Goal: Task Accomplishment & Management: Use online tool/utility

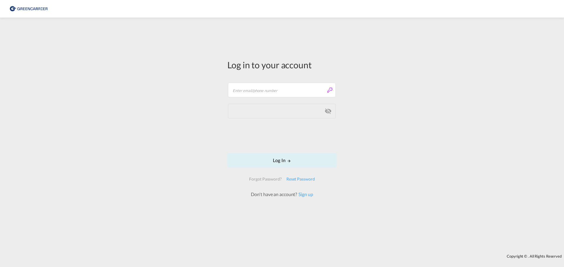
type input "[PERSON_NAME][EMAIL_ADDRESS][DOMAIN_NAME]"
click at [271, 165] on button "Log In" at bounding box center [281, 160] width 109 height 15
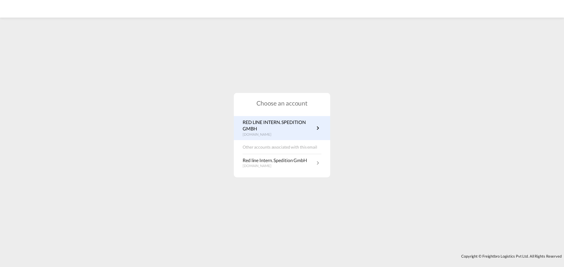
click at [305, 123] on p "RED LINE INTERN. SPEDITION GMBH" at bounding box center [279, 125] width 72 height 13
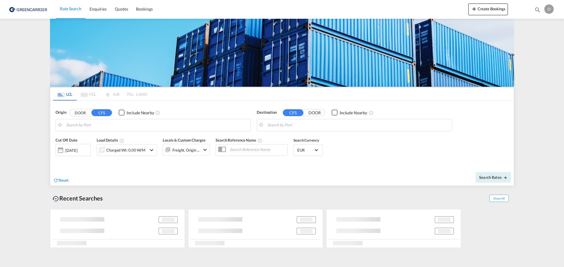
type input "Hamburg, DEHAM"
type input "New York, NY, USNYC"
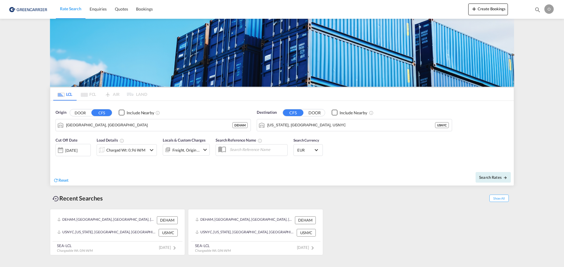
click at [48, 155] on div "LCL FCL AIR LAND LCL FCL AIR LAND Origin DOOR CFS Include Nearby Hamburg, DEHAM…" at bounding box center [282, 138] width 470 height 238
click at [144, 3] on link "Bookings" at bounding box center [144, 9] width 25 height 19
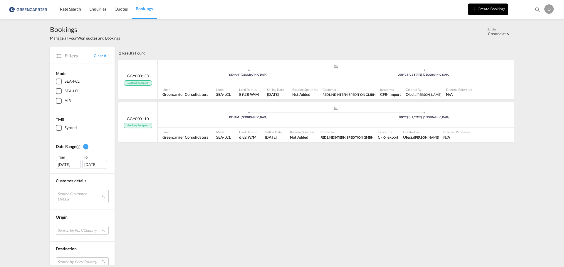
click at [470, 10] on button "Create Bookings" at bounding box center [488, 10] width 40 height 12
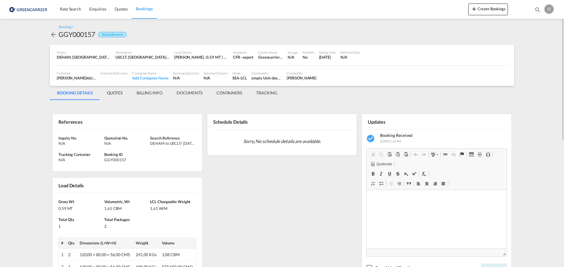
click at [149, 11] on span "Bookings" at bounding box center [144, 8] width 17 height 5
